Goal: Find specific page/section: Find specific page/section

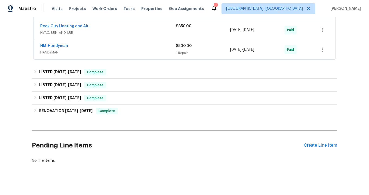
scroll to position [130, 0]
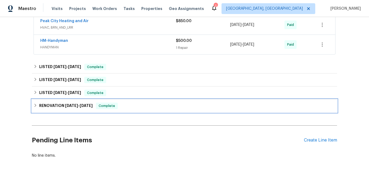
click at [85, 104] on span "[DATE]" at bounding box center [86, 106] width 13 height 4
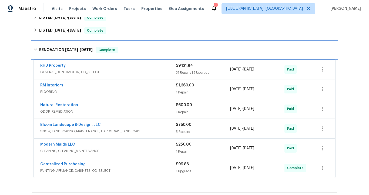
scroll to position [176, 0]
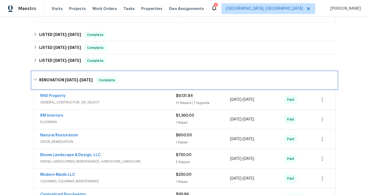
click at [67, 82] on h6 "RENOVATION [DATE] - [DATE]" at bounding box center [66, 80] width 54 height 6
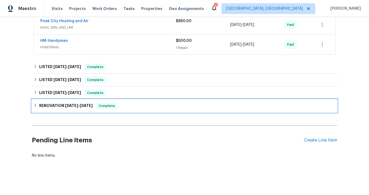
scroll to position [130, 0]
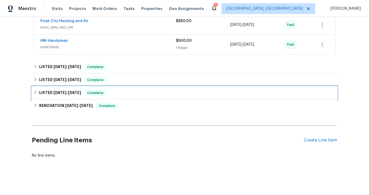
click at [72, 91] on span "[DATE]" at bounding box center [74, 93] width 13 height 4
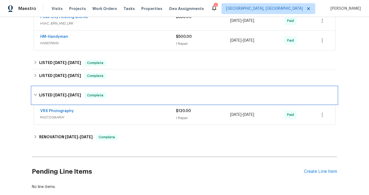
click at [72, 92] on div "LISTED [DATE] - [DATE] Complete" at bounding box center [185, 95] width 306 height 17
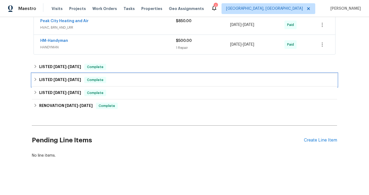
click at [71, 78] on span "[DATE]" at bounding box center [74, 80] width 13 height 4
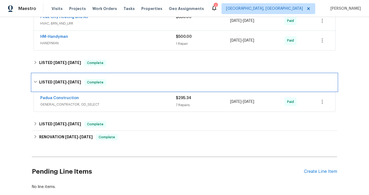
click at [70, 83] on span "[DATE]" at bounding box center [74, 82] width 13 height 4
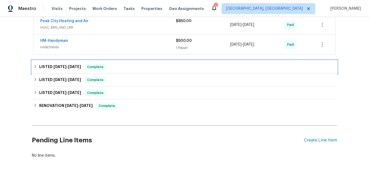
click at [71, 65] on span "[DATE]" at bounding box center [74, 67] width 13 height 4
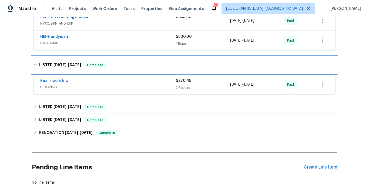
click at [71, 64] on span "[DATE]" at bounding box center [74, 65] width 13 height 4
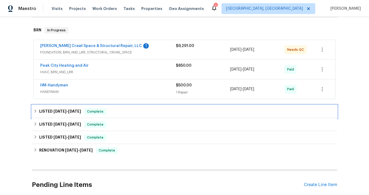
scroll to position [78, 0]
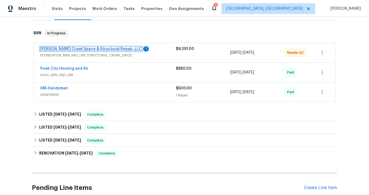
click at [72, 47] on link "[PERSON_NAME] Crawl Space & Structural Repair, LLC" at bounding box center [91, 49] width 102 height 4
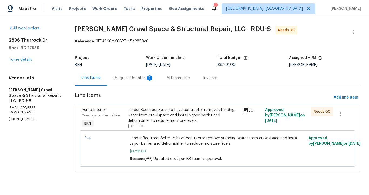
click at [123, 78] on div "Progress Updates 1" at bounding box center [134, 77] width 40 height 5
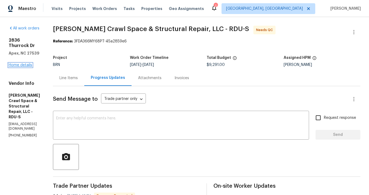
click at [31, 63] on link "Home details" at bounding box center [21, 65] width 24 height 4
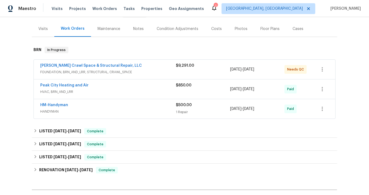
scroll to position [69, 0]
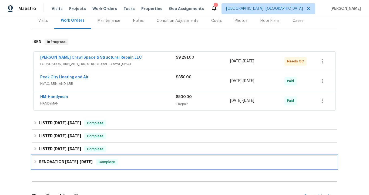
click at [53, 162] on h6 "RENOVATION [DATE] - [DATE]" at bounding box center [66, 162] width 54 height 6
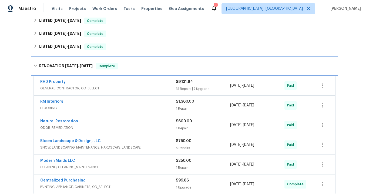
scroll to position [170, 0]
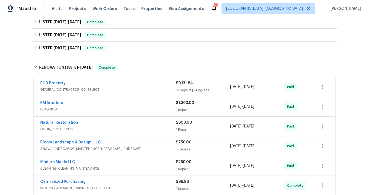
click at [58, 67] on h6 "RENOVATION [DATE] - [DATE]" at bounding box center [66, 67] width 54 height 6
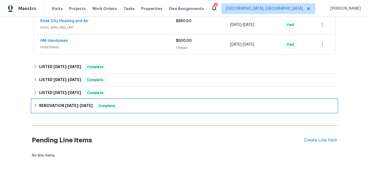
scroll to position [113, 0]
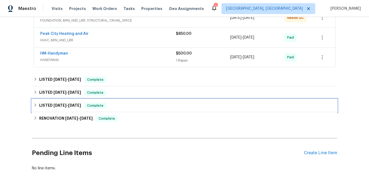
click at [60, 105] on span "[DATE]" at bounding box center [60, 106] width 13 height 4
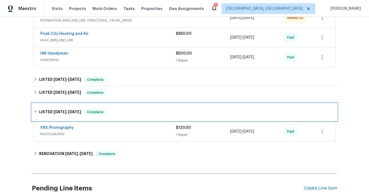
click at [61, 111] on span "[DATE]" at bounding box center [60, 112] width 13 height 4
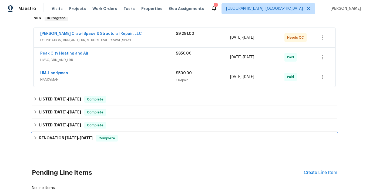
scroll to position [93, 0]
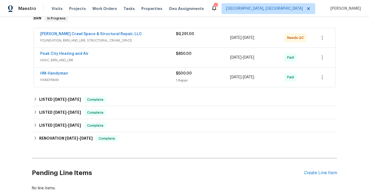
click at [73, 81] on span "HANDYMAN" at bounding box center [108, 79] width 136 height 5
